Goal: Navigation & Orientation: Find specific page/section

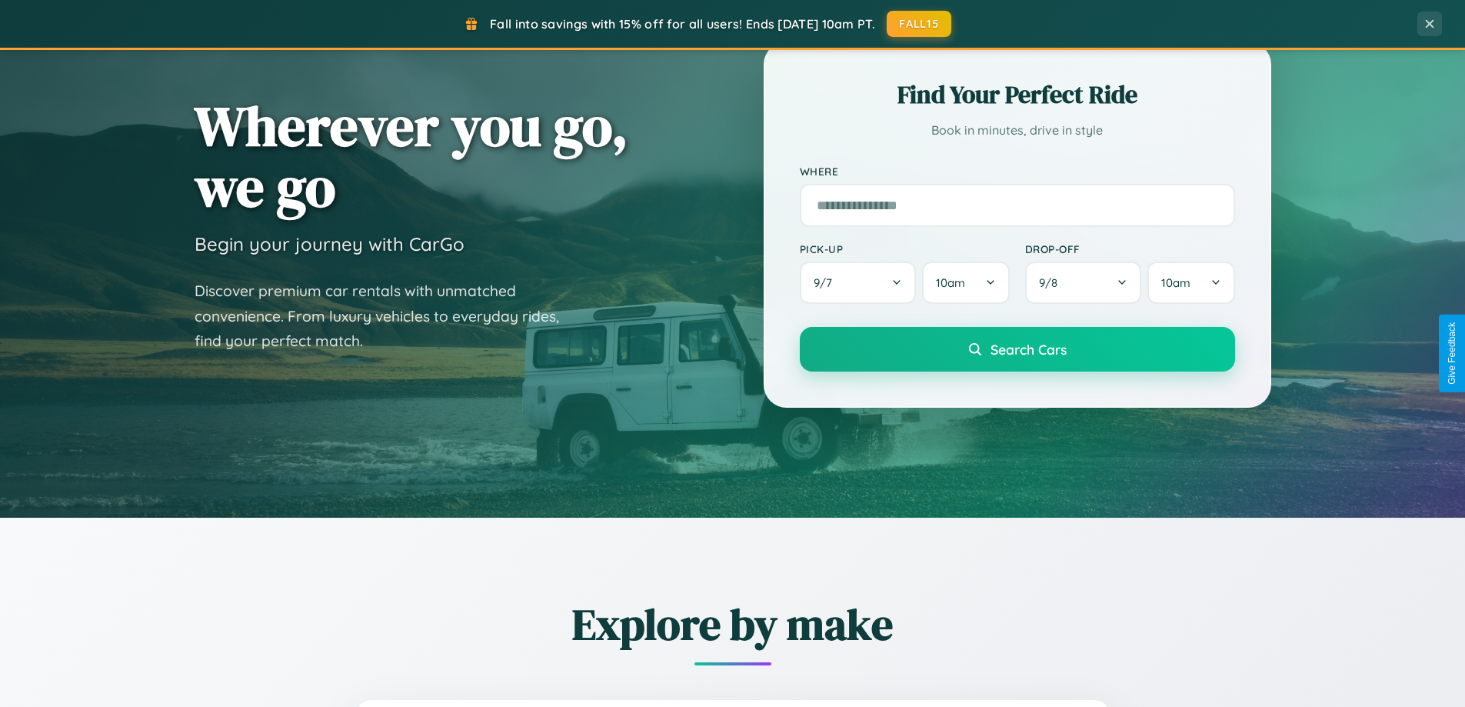
scroll to position [1058, 0]
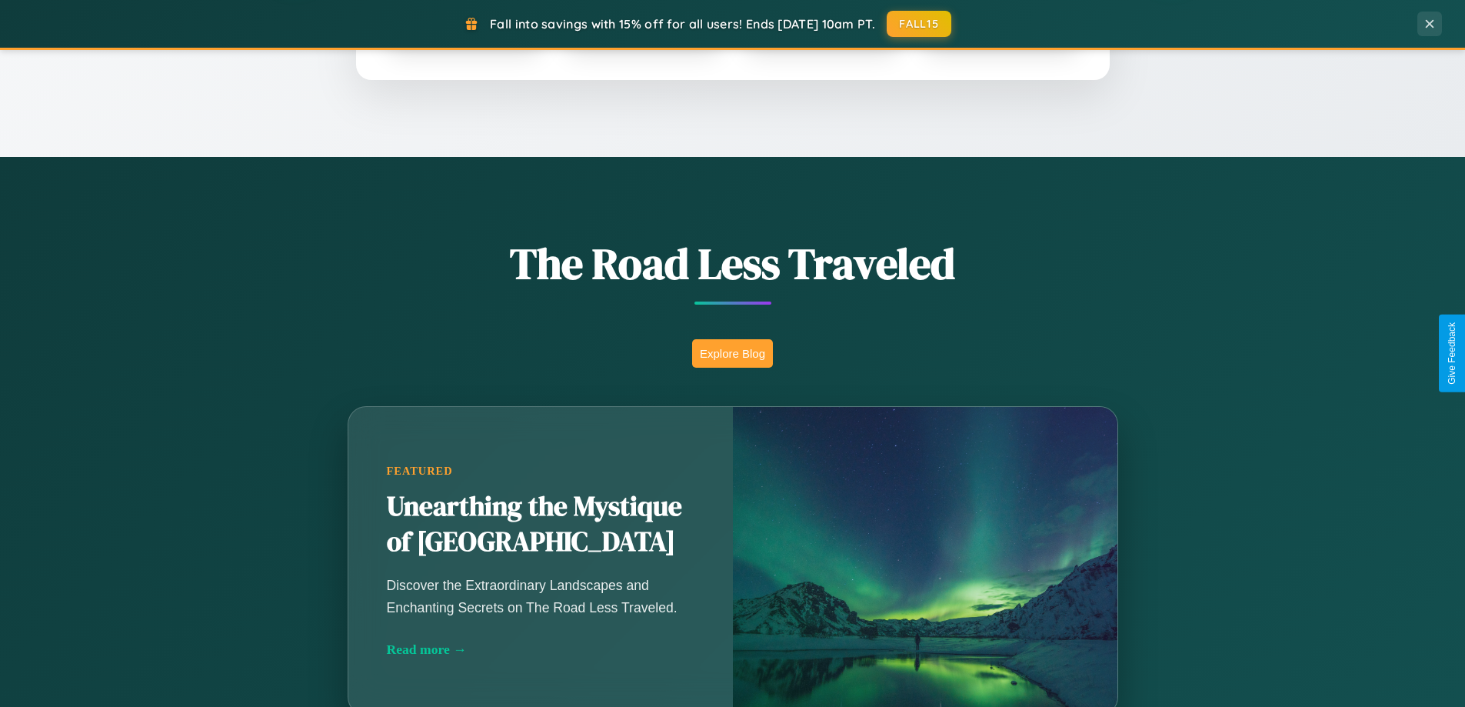
click at [732, 353] on button "Explore Blog" at bounding box center [732, 353] width 81 height 28
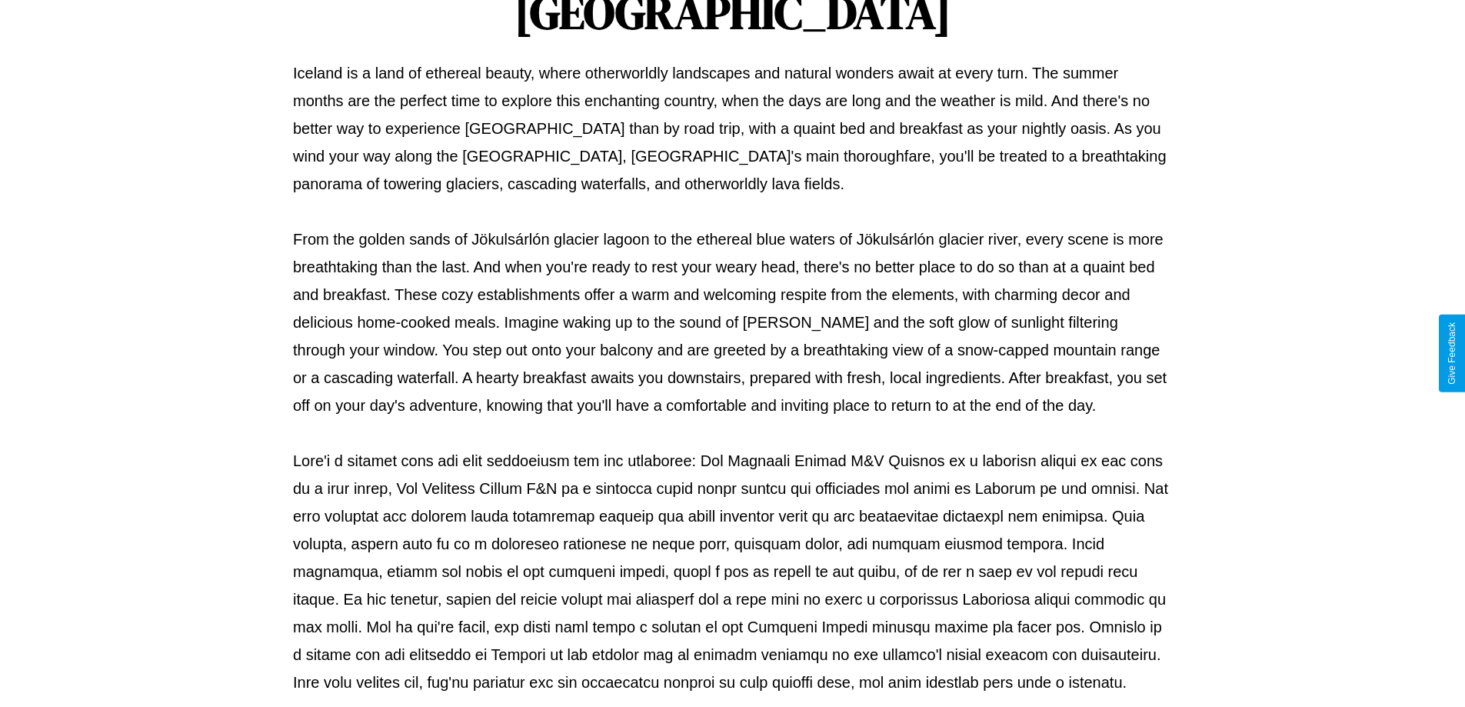
scroll to position [498, 0]
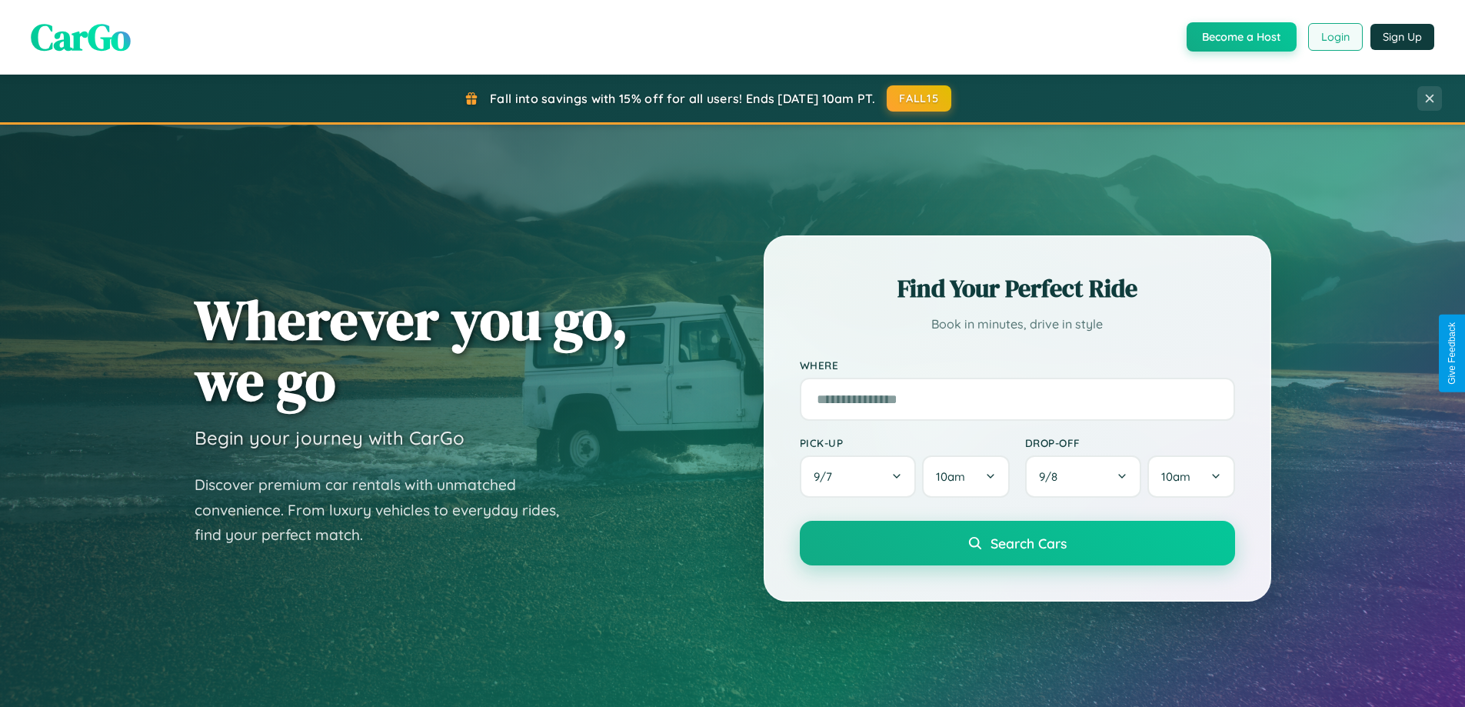
click at [1334, 37] on button "Login" at bounding box center [1335, 37] width 55 height 28
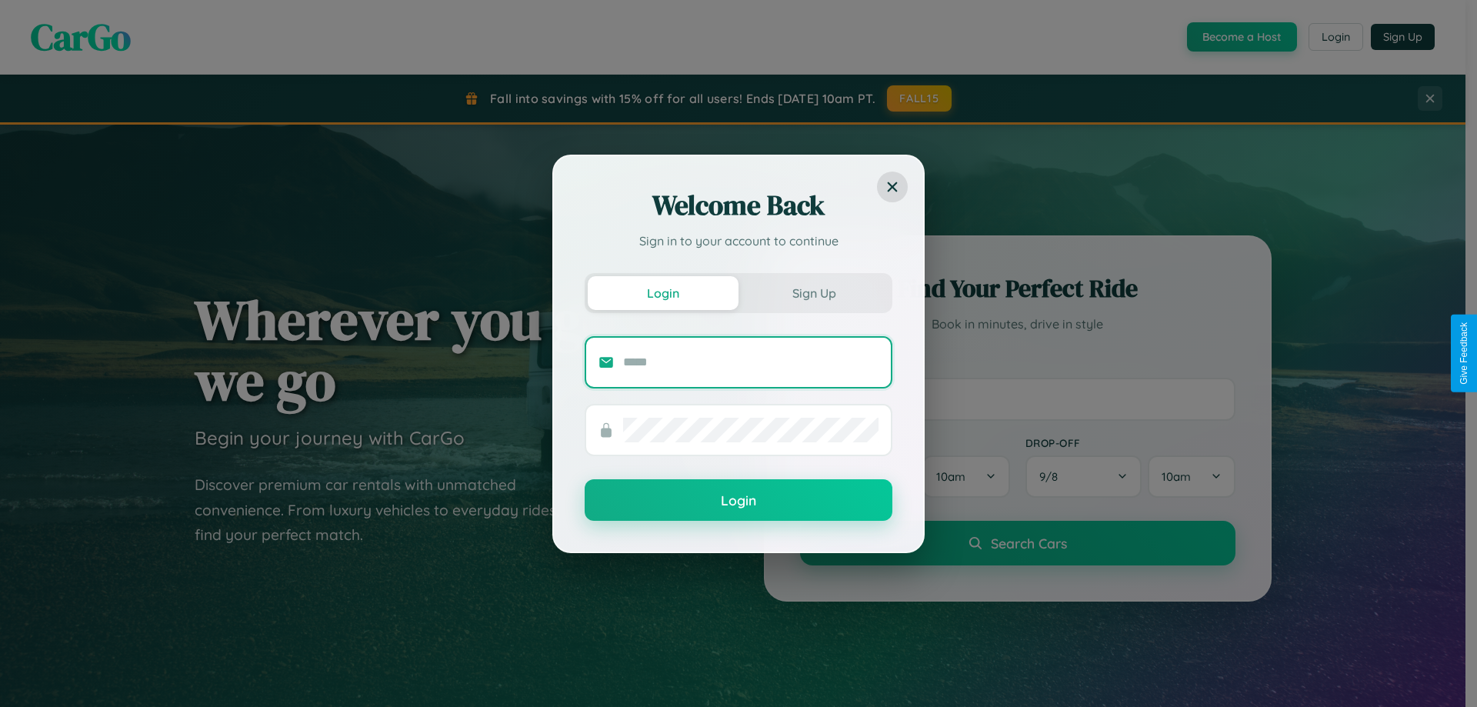
click at [751, 361] on input "text" at bounding box center [750, 362] width 255 height 25
type input "**********"
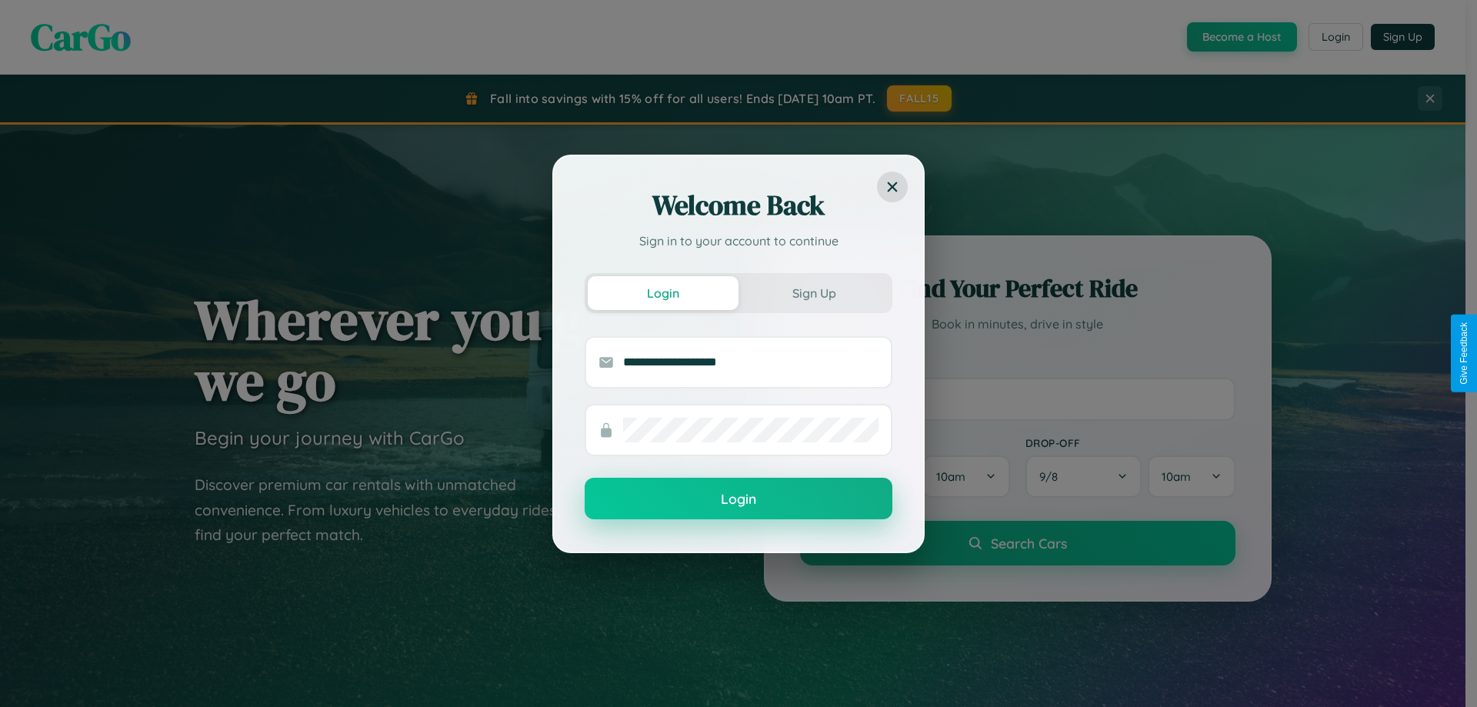
click at [738, 499] on button "Login" at bounding box center [739, 499] width 308 height 42
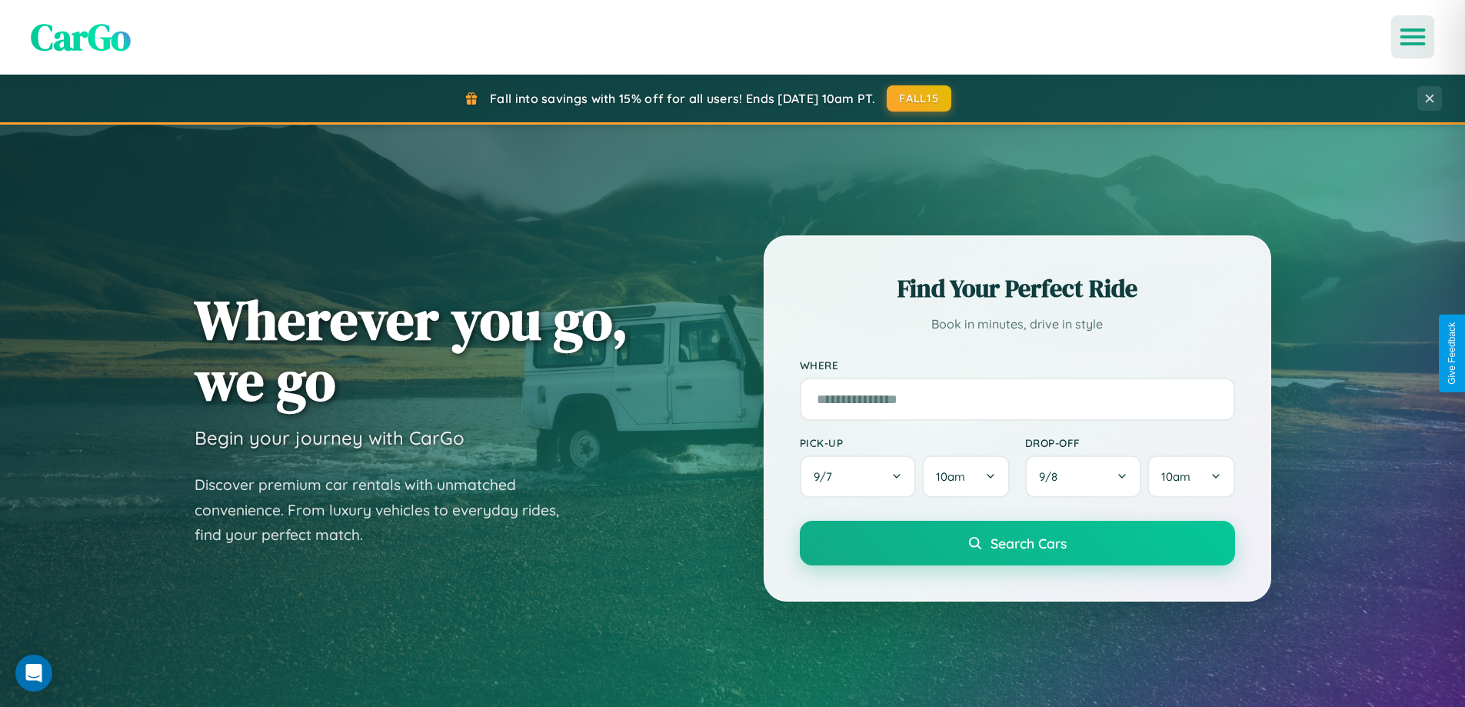
click at [1413, 37] on icon "Open menu" at bounding box center [1413, 37] width 22 height 14
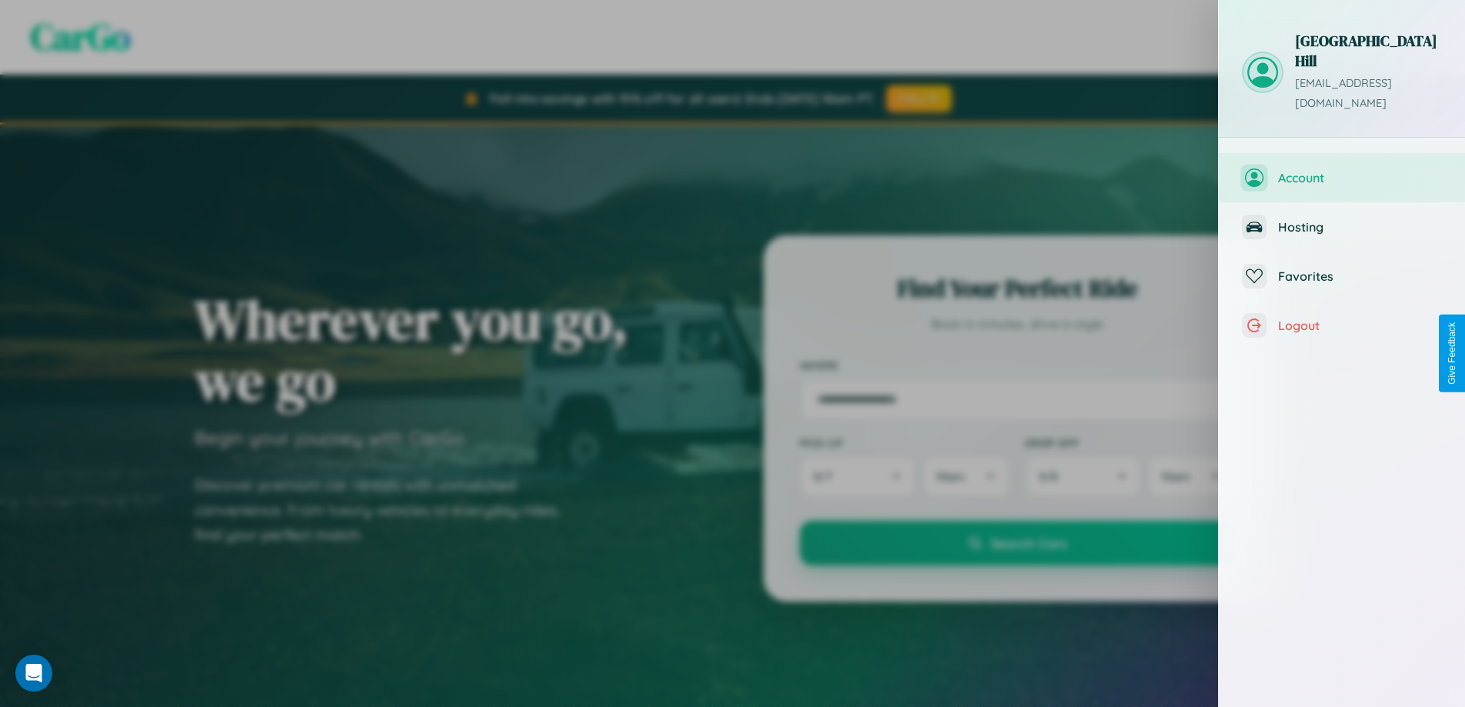
click at [1342, 170] on span "Account" at bounding box center [1360, 177] width 164 height 15
